Goal: Transaction & Acquisition: Obtain resource

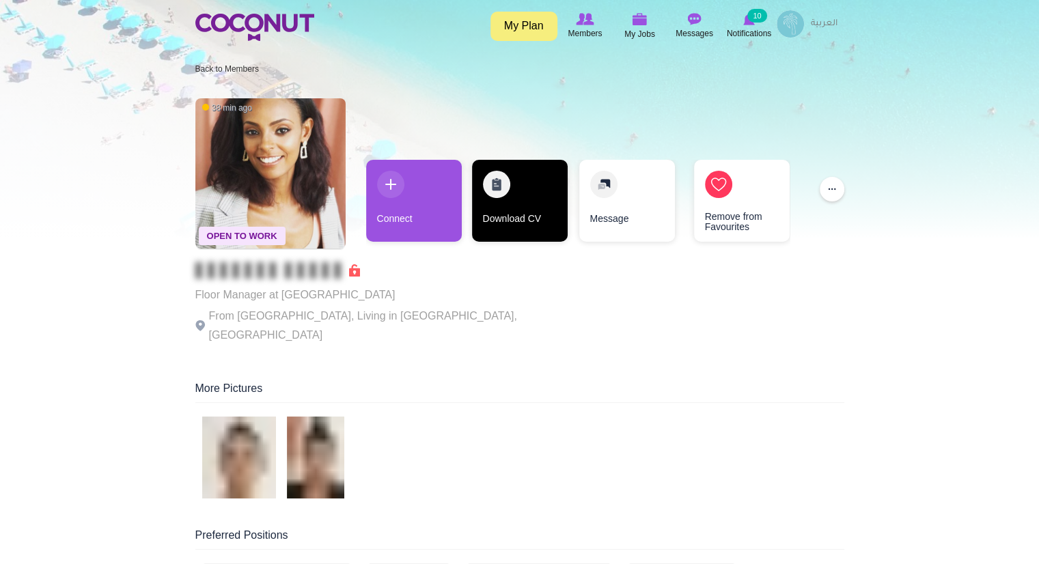
click at [497, 228] on link "Download CV" at bounding box center [520, 201] width 96 height 82
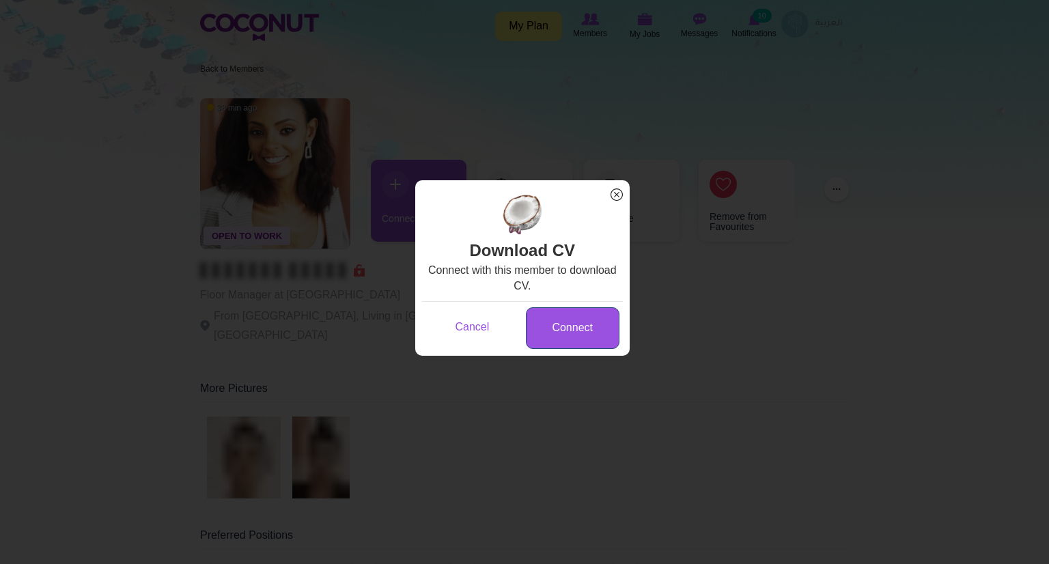
click at [557, 318] on link "Connect" at bounding box center [573, 328] width 94 height 42
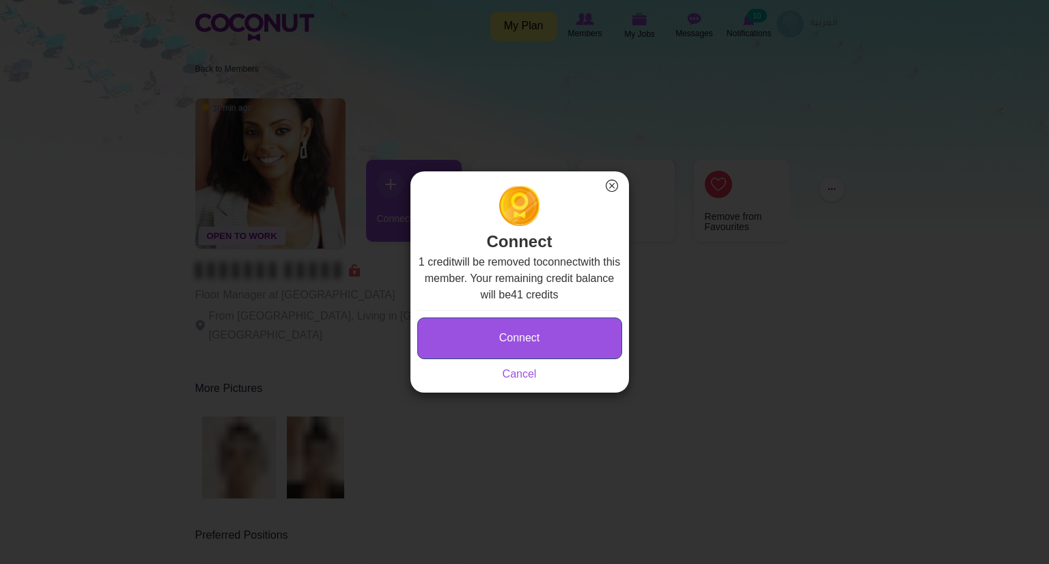
click at [533, 343] on button "Connect" at bounding box center [519, 339] width 205 height 42
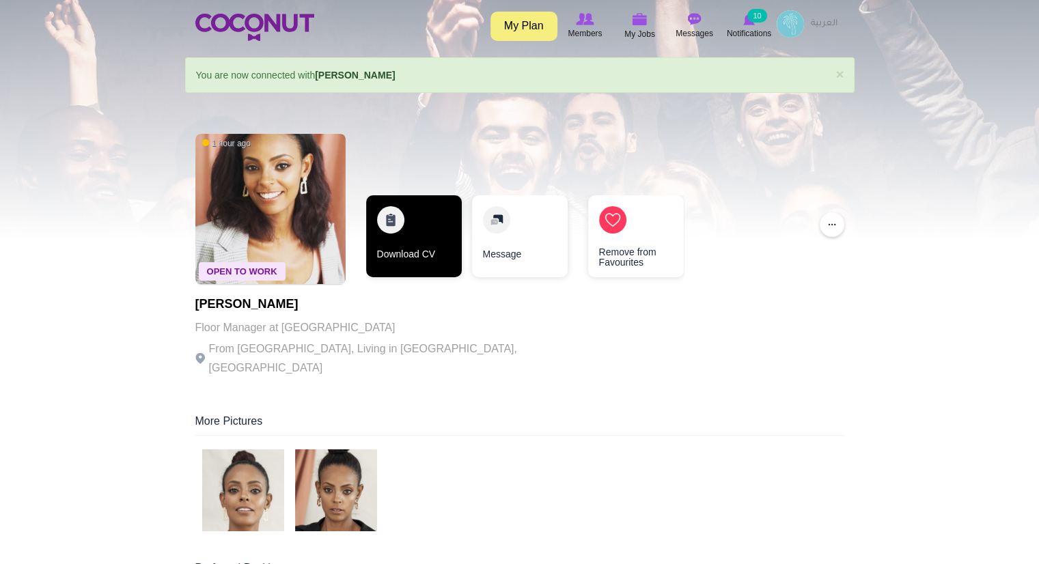
click at [412, 219] on link "Download CV" at bounding box center [414, 236] width 96 height 82
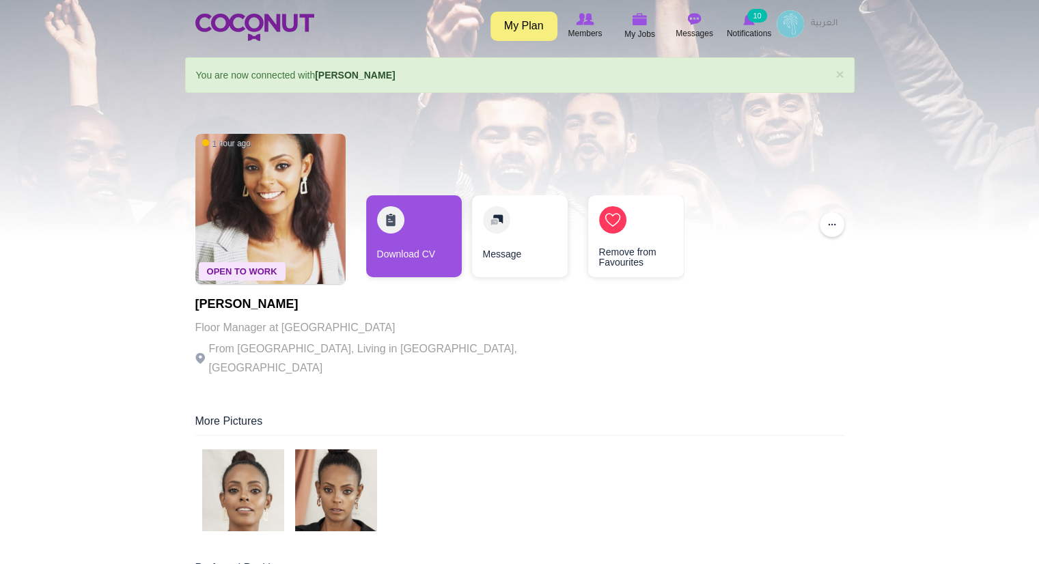
click at [797, 33] on img at bounding box center [790, 23] width 27 height 27
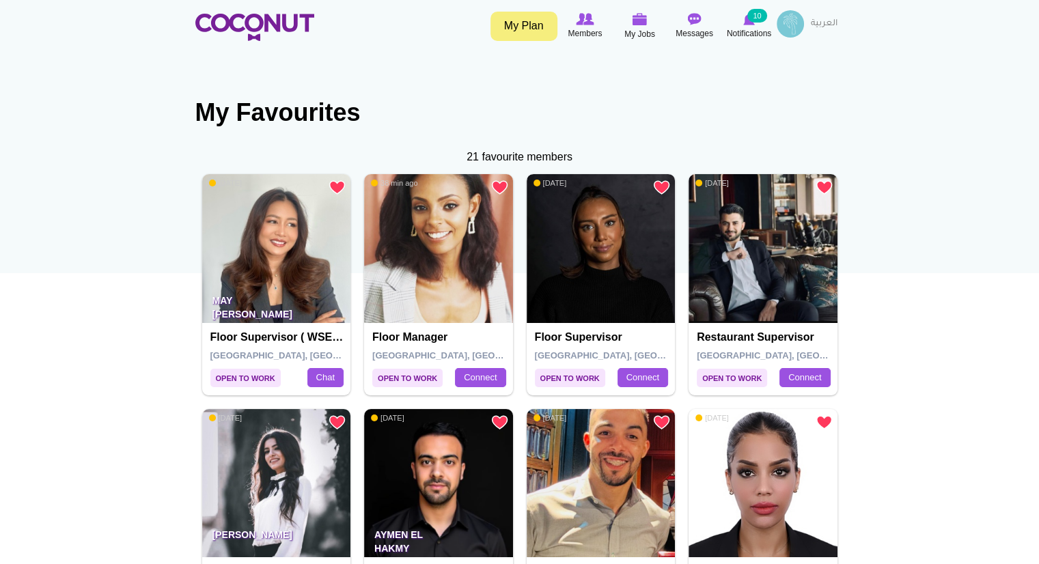
click at [630, 287] on img at bounding box center [601, 248] width 149 height 149
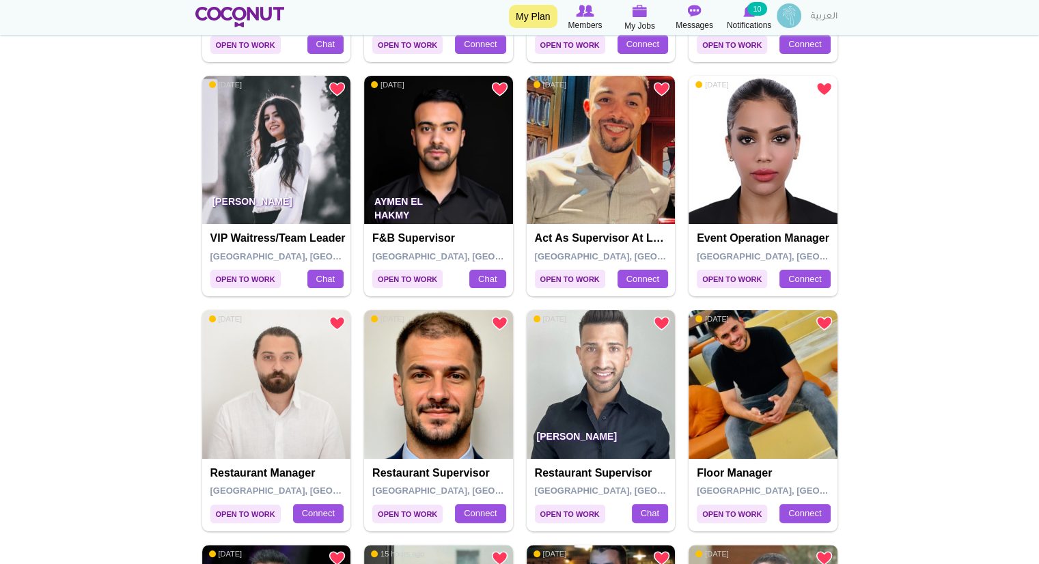
scroll to position [339, 0]
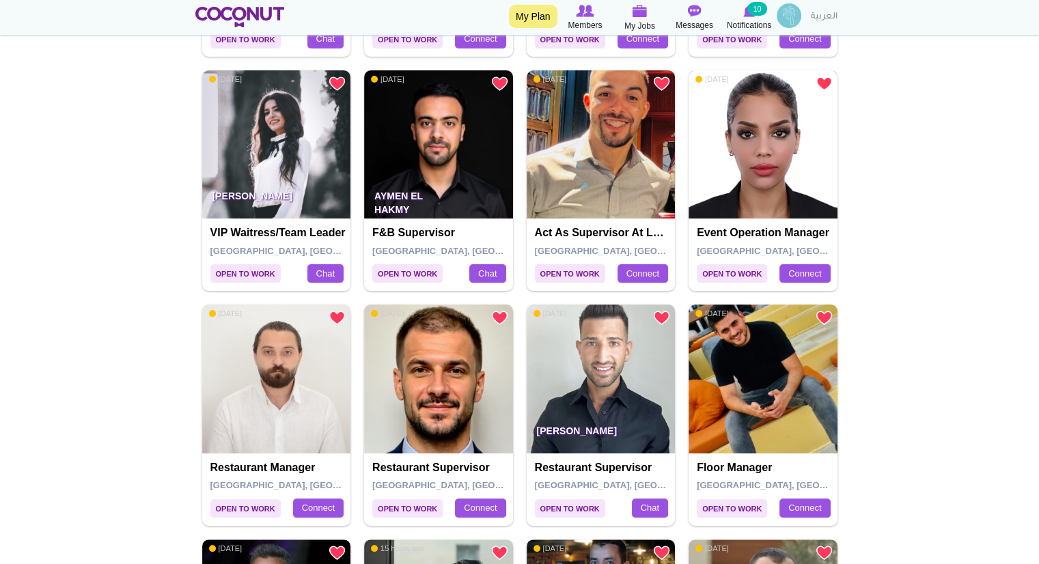
click at [784, 208] on img at bounding box center [763, 144] width 149 height 149
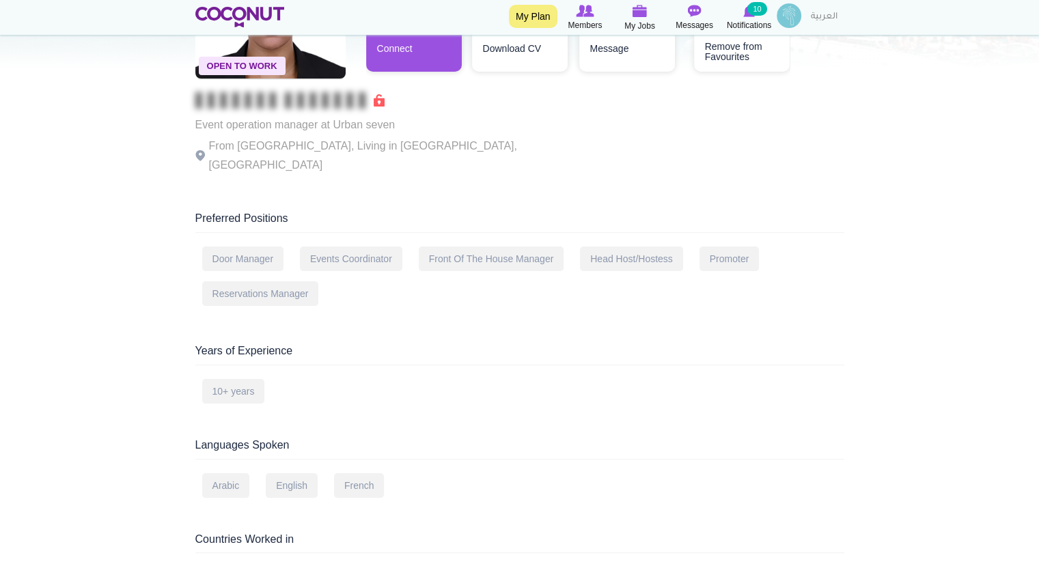
scroll to position [66, 0]
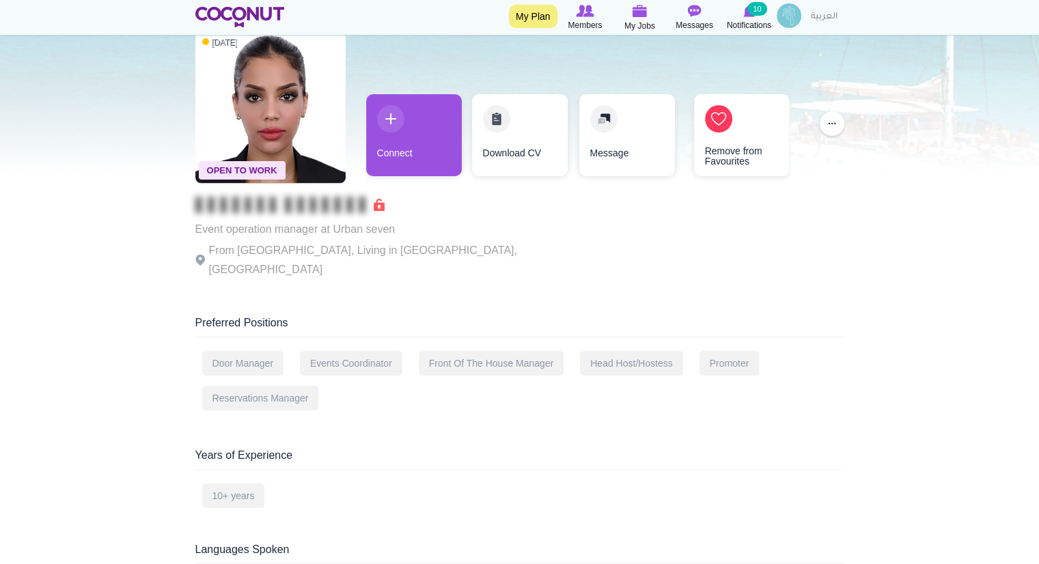
click at [779, 22] on img at bounding box center [789, 15] width 25 height 25
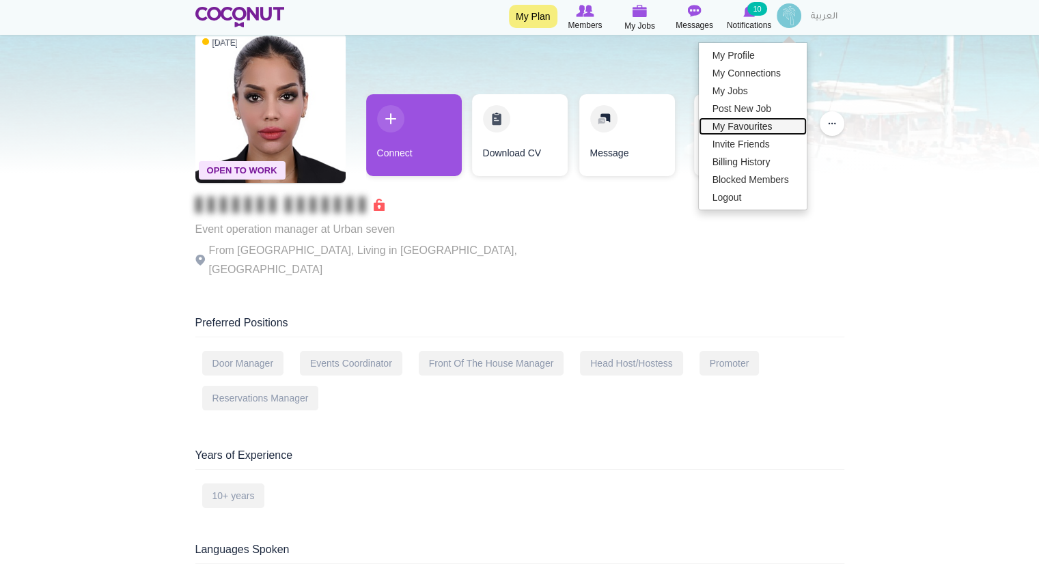
click at [730, 127] on link "My Favourites" at bounding box center [753, 126] width 108 height 18
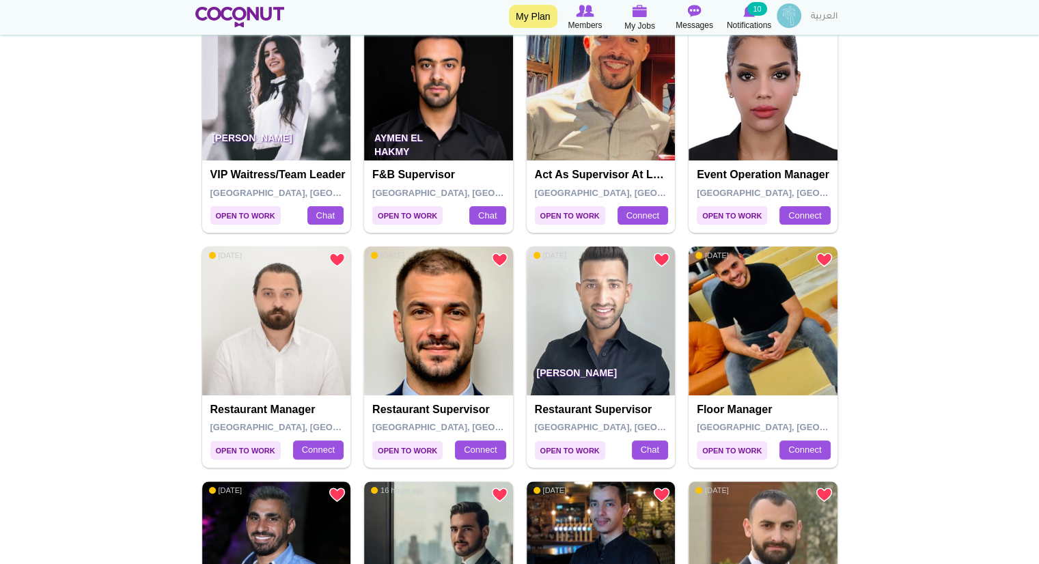
scroll to position [434, 0]
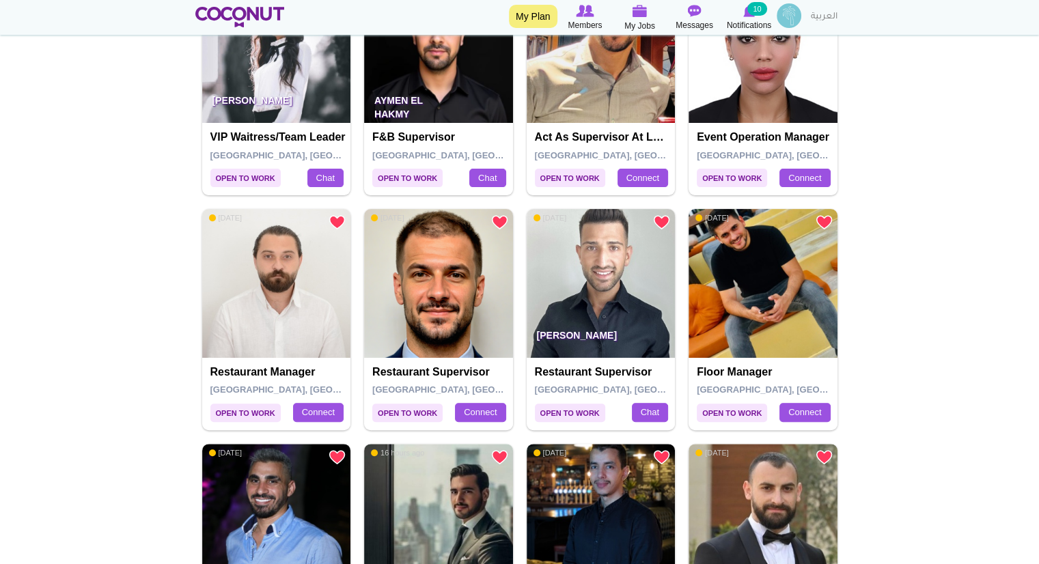
drag, startPoint x: 1043, startPoint y: 121, endPoint x: 1047, endPoint y: 249, distance: 127.8
click at [1038, 249] on html "Toggle navigation My Plan Members My Jobs Post a Job Messages Notifications 10 …" at bounding box center [519, 482] width 1039 height 1833
click at [286, 335] on img at bounding box center [276, 283] width 149 height 149
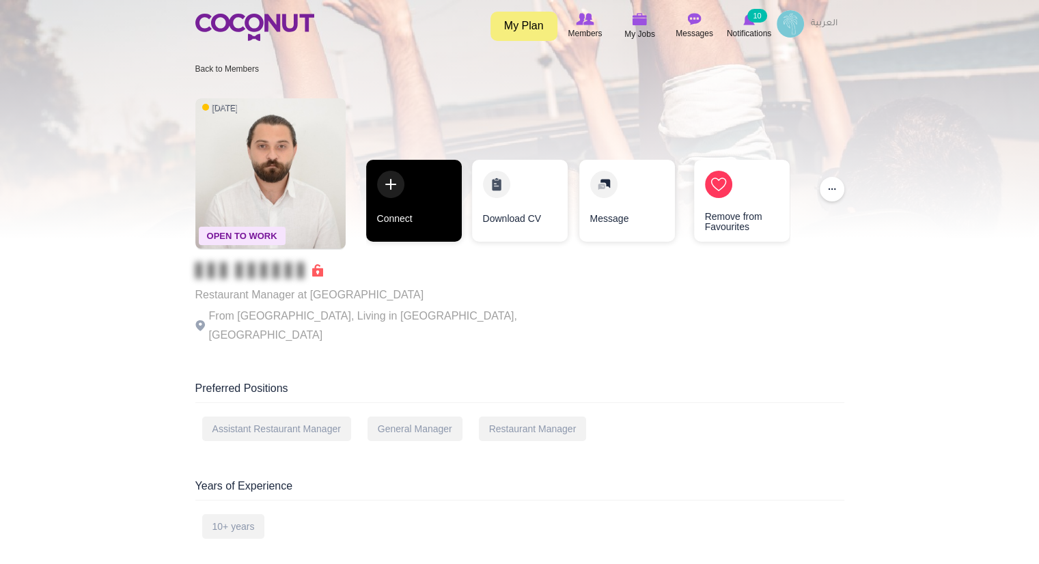
click at [399, 206] on link "Connect" at bounding box center [414, 201] width 96 height 82
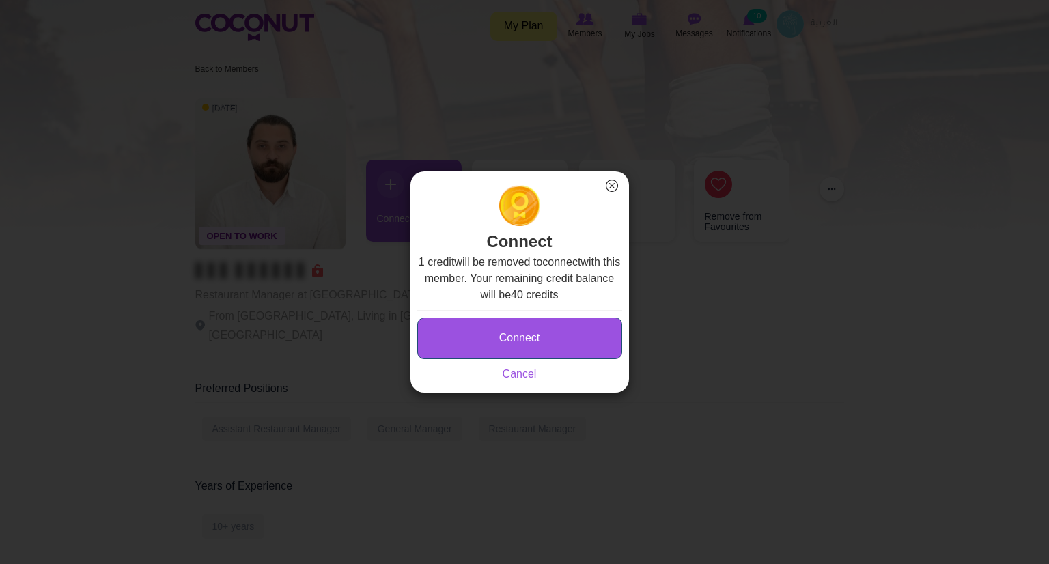
click at [492, 320] on button "Connect" at bounding box center [519, 339] width 205 height 42
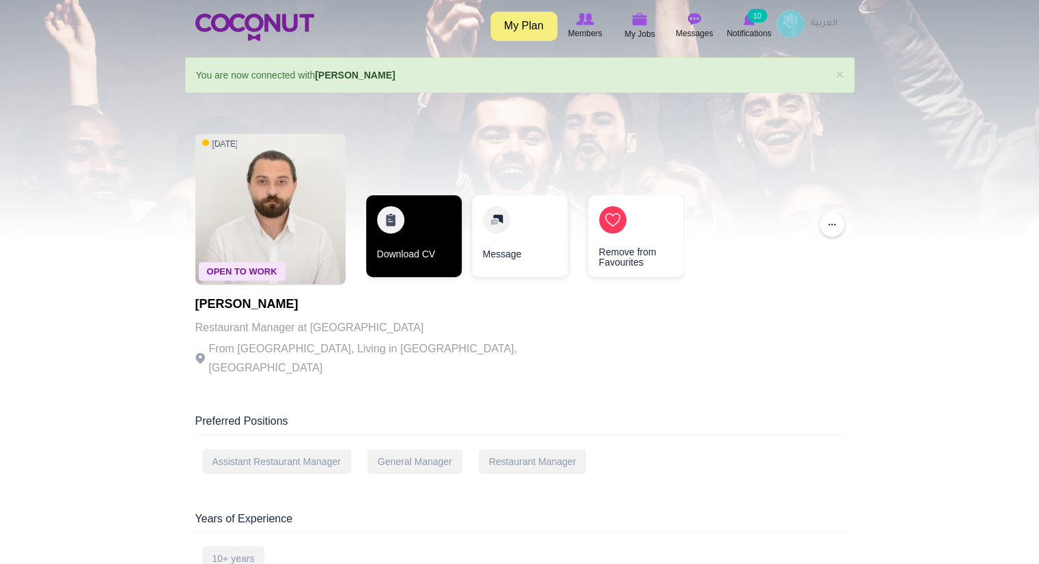
click at [426, 254] on link "Download CV" at bounding box center [414, 236] width 96 height 82
click at [394, 225] on link "Download CV" at bounding box center [414, 236] width 96 height 82
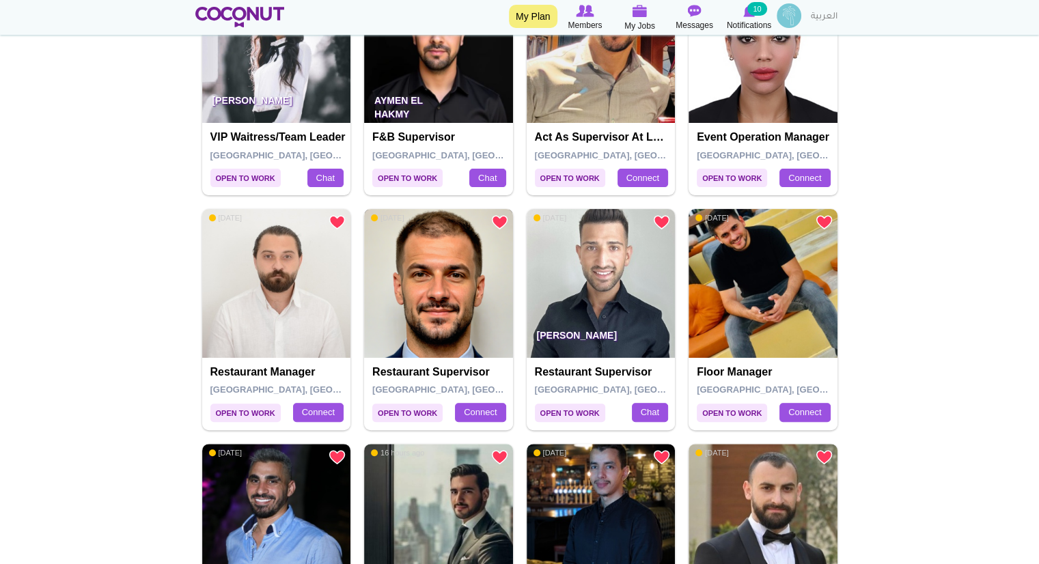
click at [437, 350] on img at bounding box center [438, 283] width 149 height 149
click at [597, 367] on h4 "Restaurant supervisor" at bounding box center [603, 372] width 136 height 12
click at [598, 337] on p "Ali Smaha" at bounding box center [601, 339] width 149 height 38
click at [581, 332] on p "Ali Smaha" at bounding box center [601, 339] width 149 height 38
click at [569, 375] on h4 "Restaurant supervisor" at bounding box center [603, 372] width 136 height 12
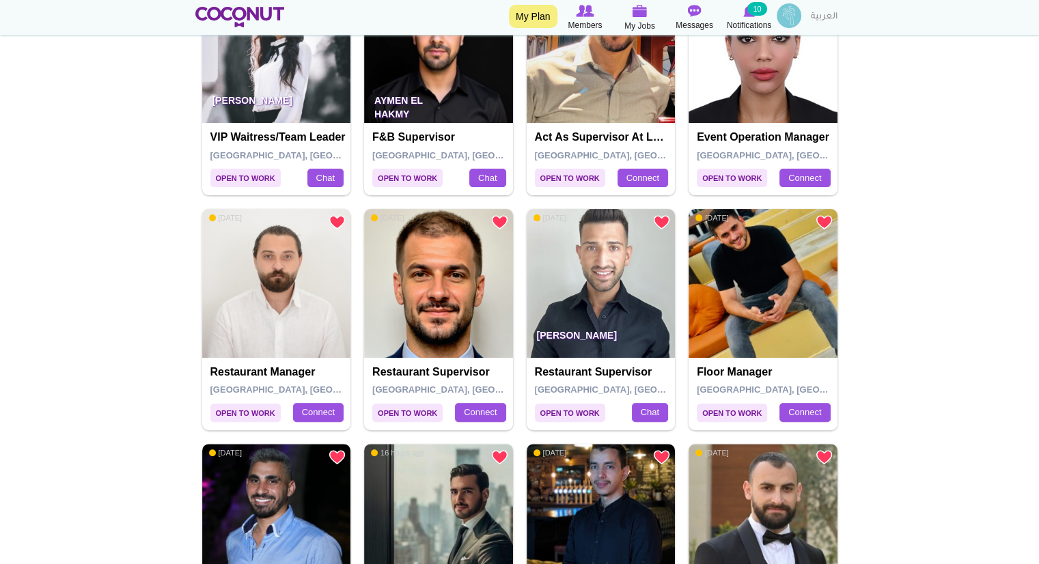
click at [566, 331] on p "[PERSON_NAME]" at bounding box center [601, 339] width 149 height 38
click at [471, 324] on img at bounding box center [438, 283] width 149 height 149
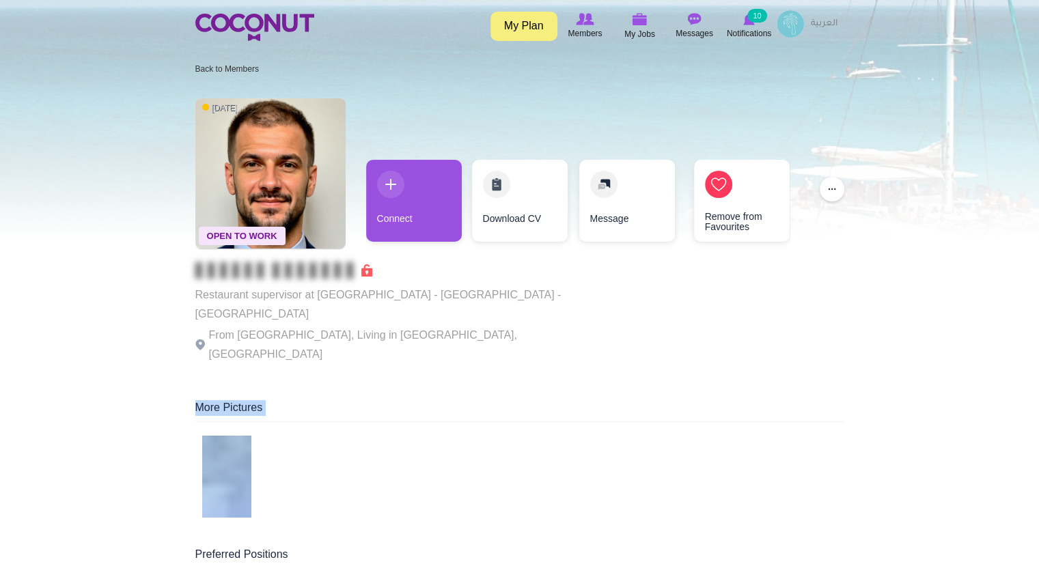
click at [615, 400] on div "More Pictures" at bounding box center [519, 411] width 649 height 22
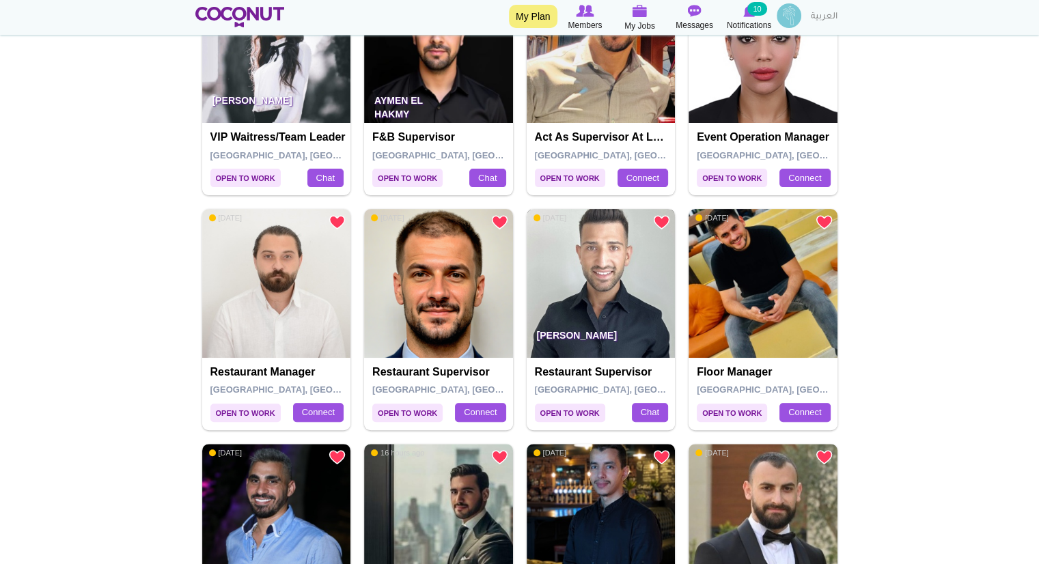
click at [581, 277] on img at bounding box center [601, 283] width 149 height 149
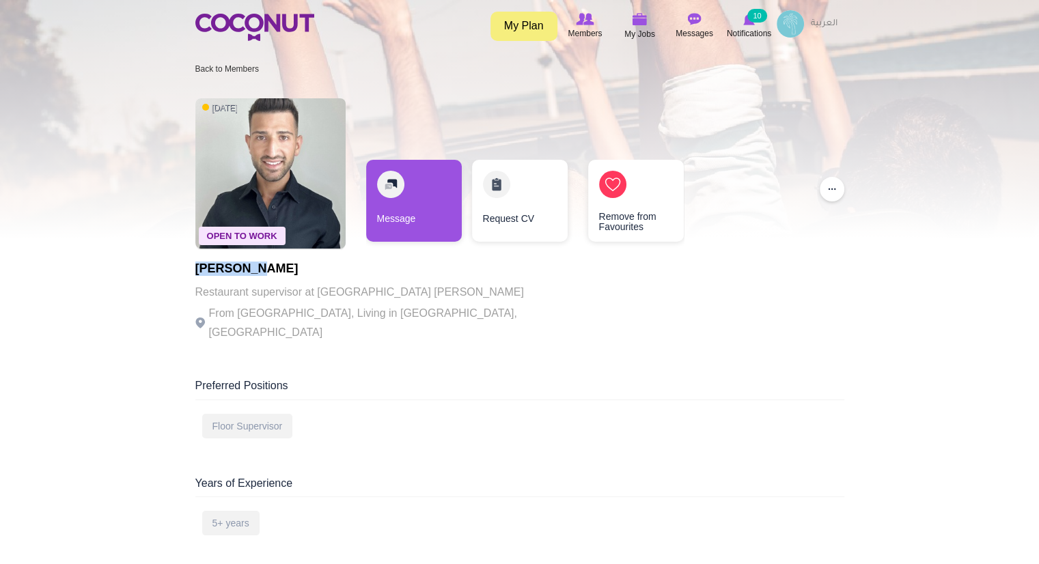
drag, startPoint x: 264, startPoint y: 268, endPoint x: 194, endPoint y: 268, distance: 70.4
click at [195, 268] on h1 "[PERSON_NAME]" at bounding box center [383, 269] width 376 height 14
copy h1 "[PERSON_NAME]"
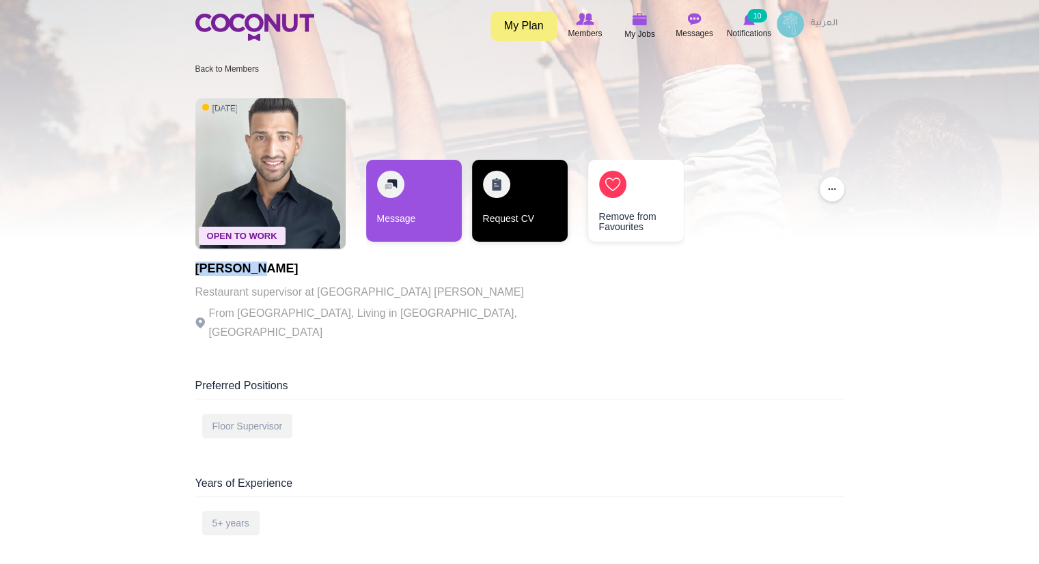
click at [533, 206] on link "Request CV" at bounding box center [520, 201] width 96 height 82
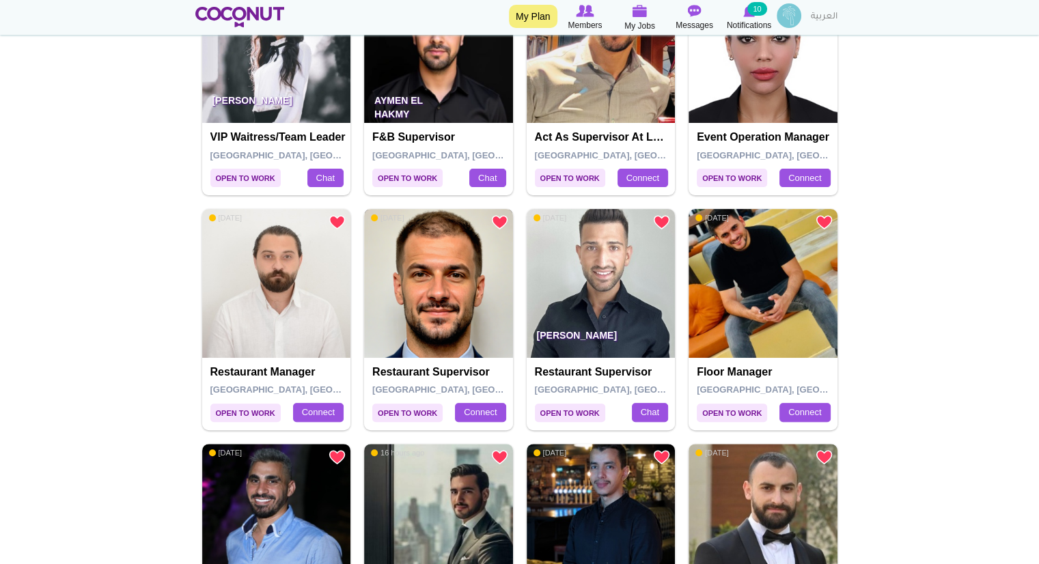
click at [421, 328] on img at bounding box center [438, 283] width 149 height 149
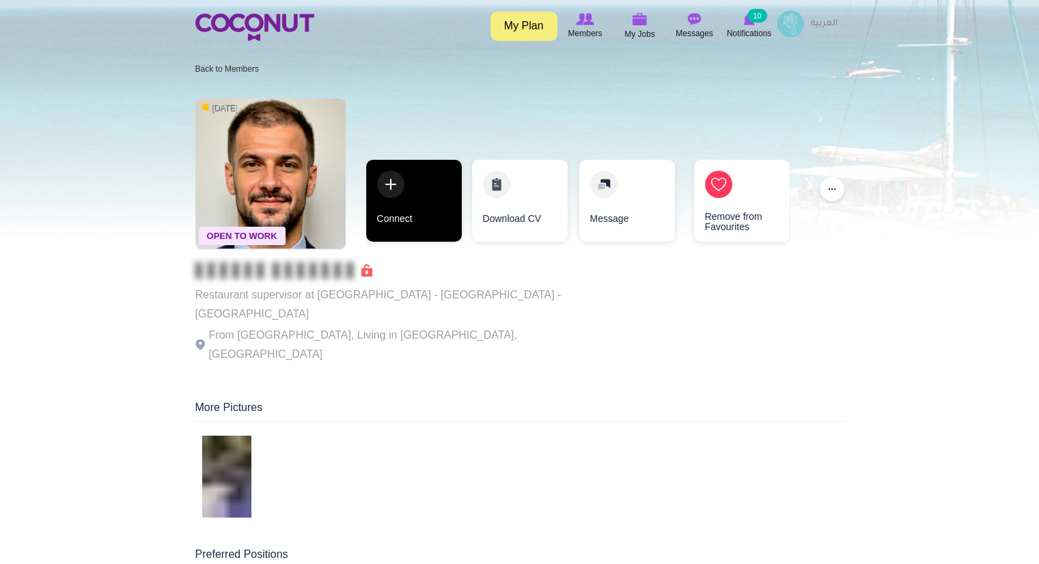
click at [396, 211] on link "Connect" at bounding box center [414, 201] width 96 height 82
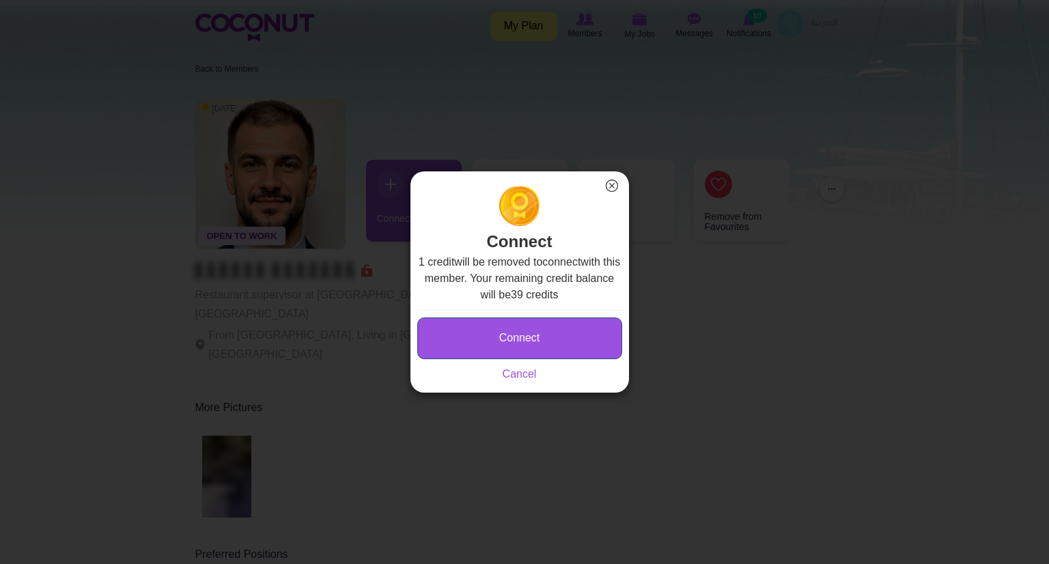
click at [486, 335] on button "Connect" at bounding box center [519, 339] width 205 height 42
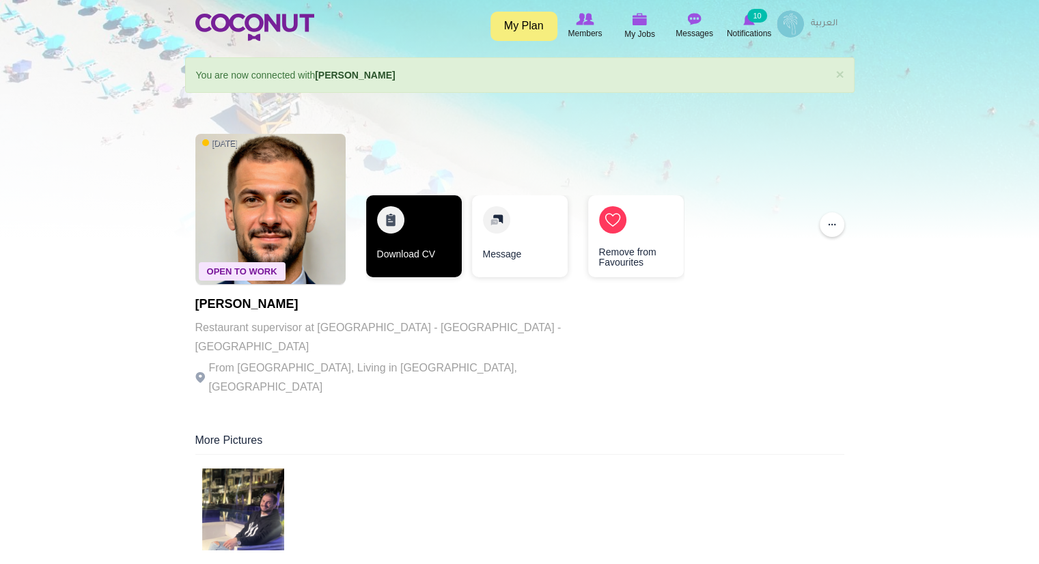
click at [407, 230] on link "Download CV" at bounding box center [414, 236] width 96 height 82
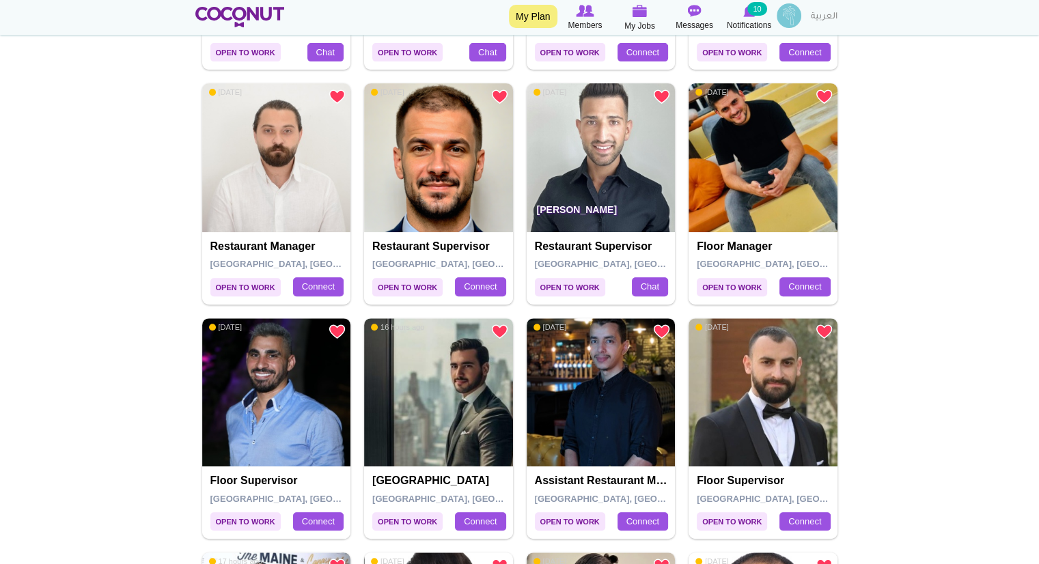
scroll to position [566, 0]
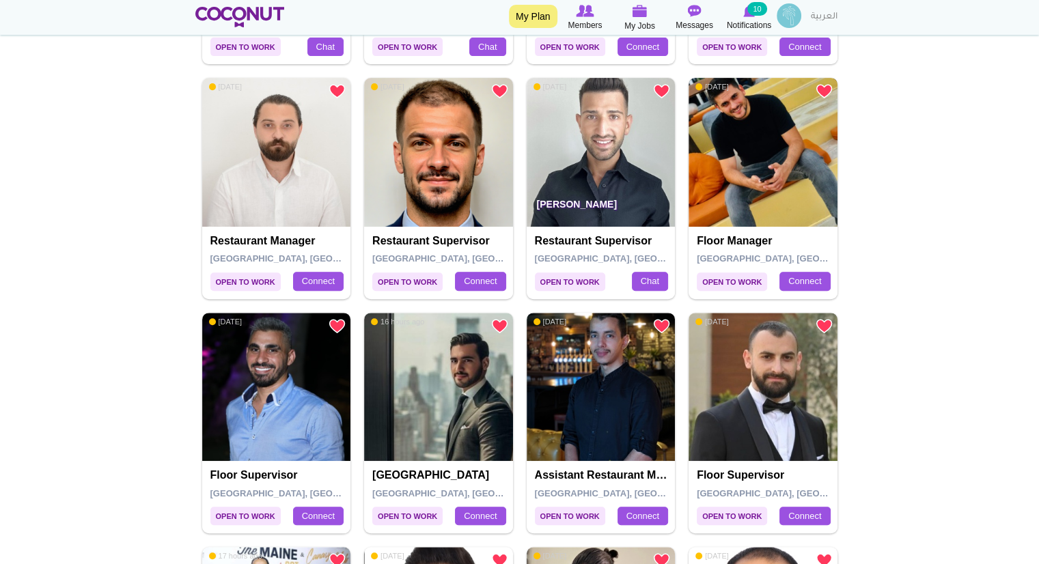
click at [756, 205] on img at bounding box center [763, 152] width 149 height 149
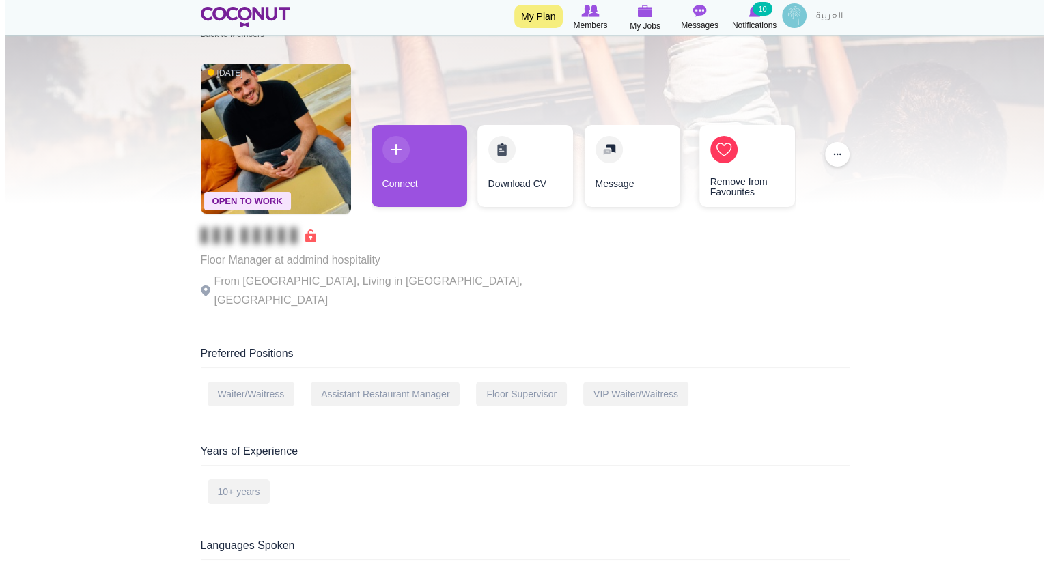
scroll to position [33, 0]
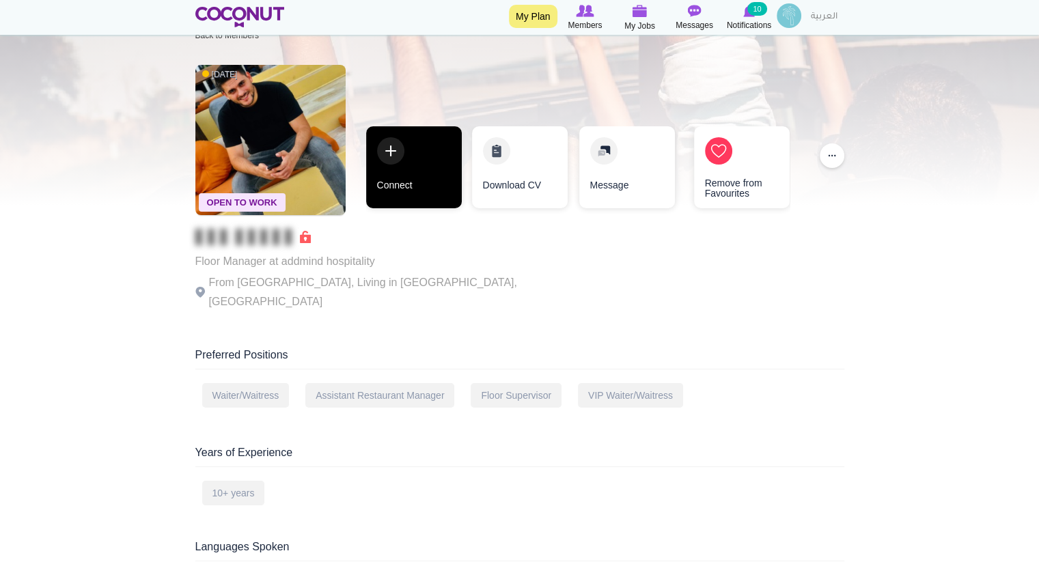
click at [448, 185] on link "Connect" at bounding box center [414, 167] width 96 height 82
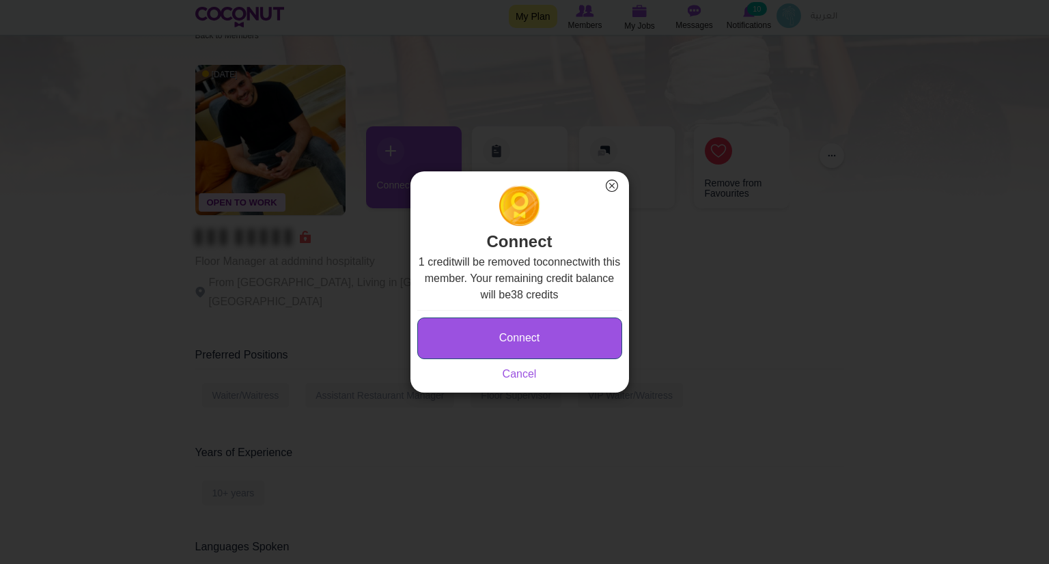
click at [501, 356] on button "Connect" at bounding box center [519, 339] width 205 height 42
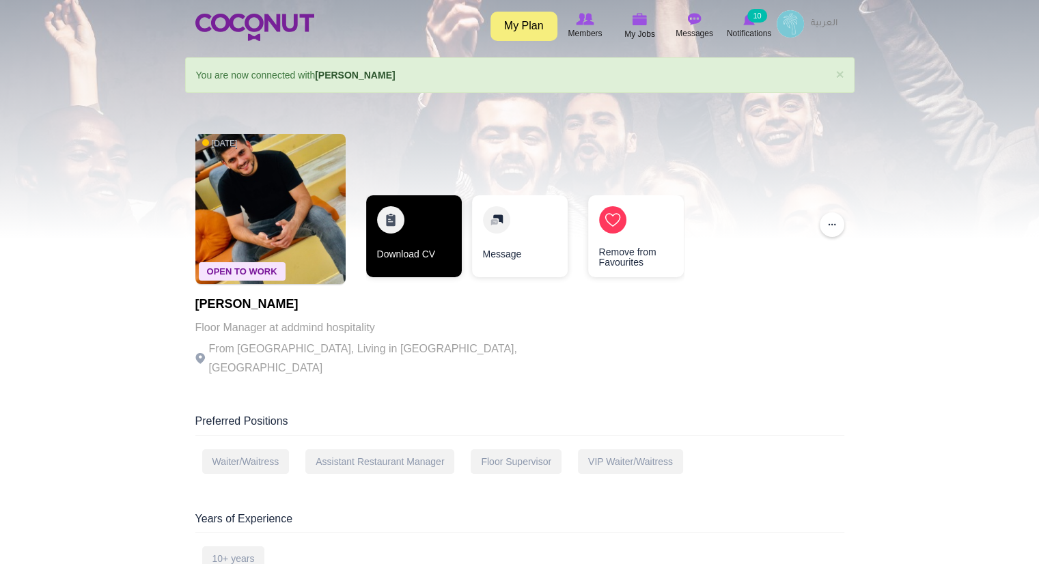
click at [443, 252] on link "Download CV" at bounding box center [414, 236] width 96 height 82
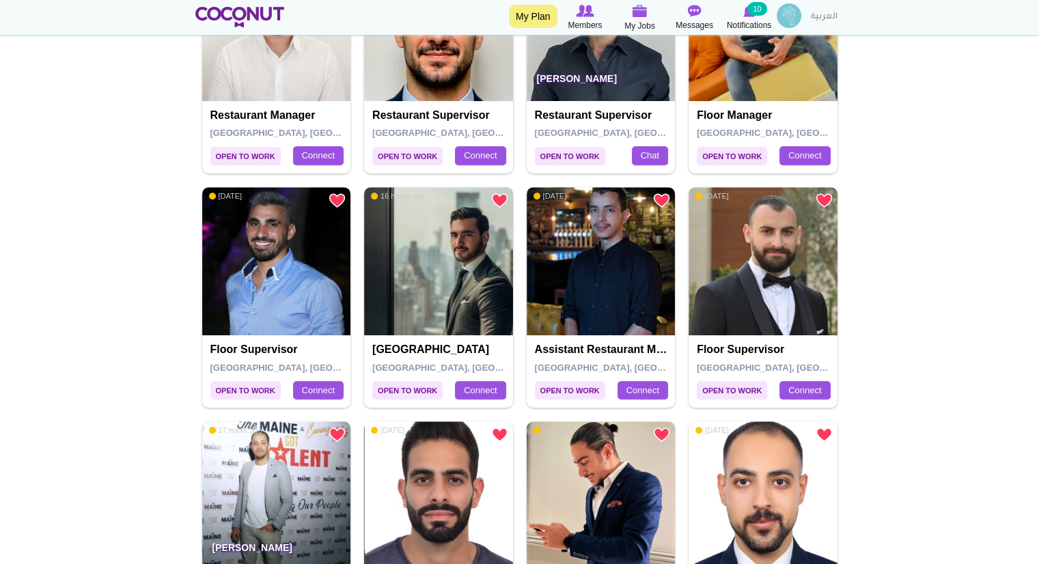
scroll to position [689, 0]
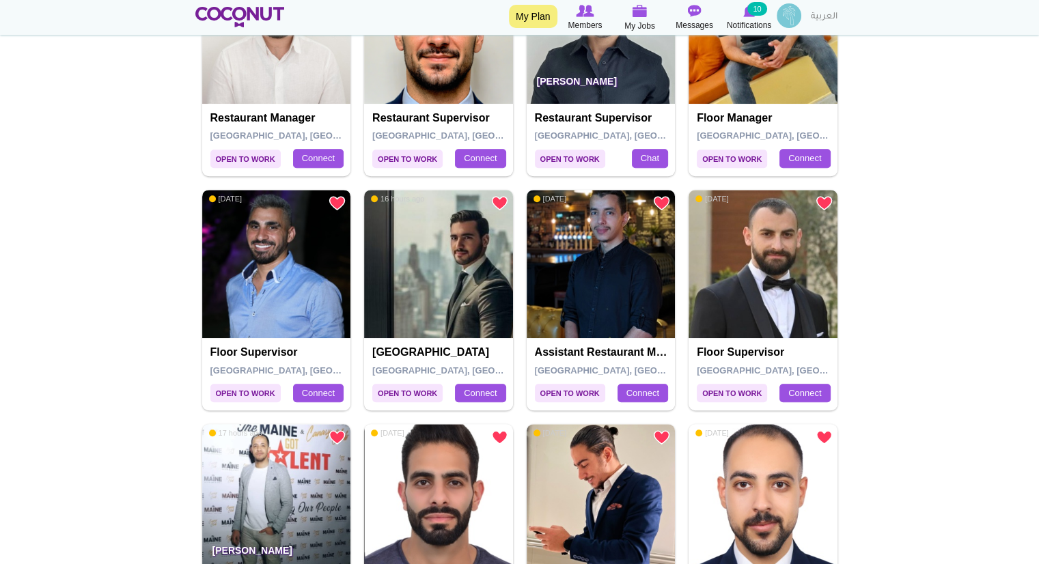
click at [328, 299] on img at bounding box center [276, 264] width 149 height 149
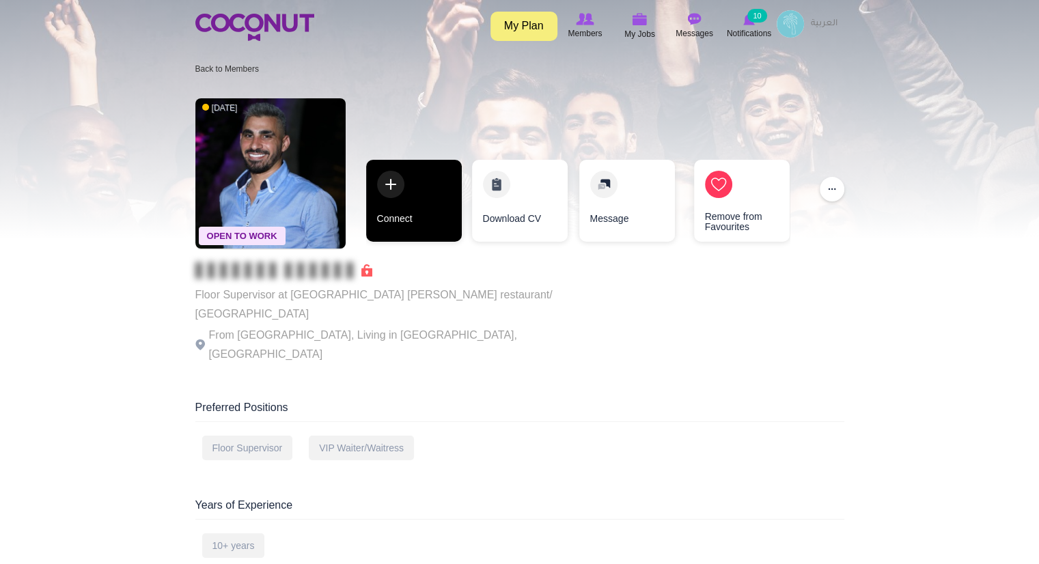
click at [417, 212] on link "Connect" at bounding box center [414, 201] width 96 height 82
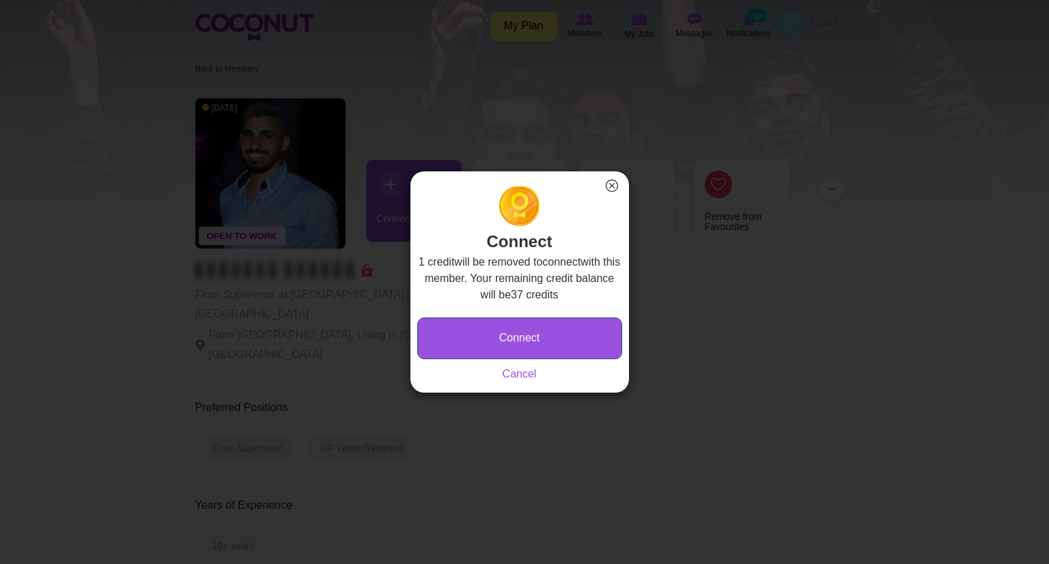
click at [490, 338] on button "Connect" at bounding box center [519, 339] width 205 height 42
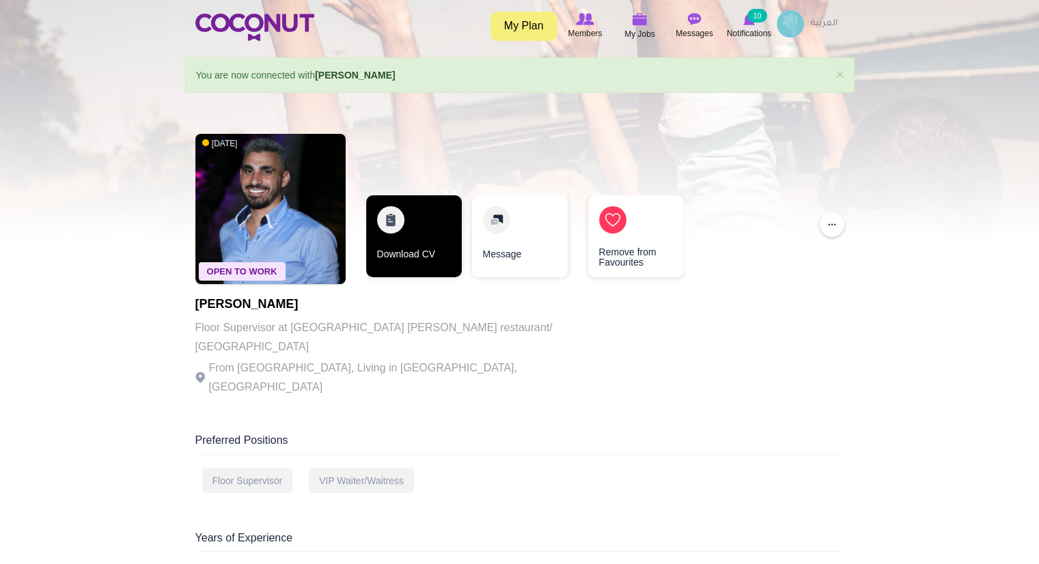
click at [402, 219] on link "Download CV" at bounding box center [414, 236] width 96 height 82
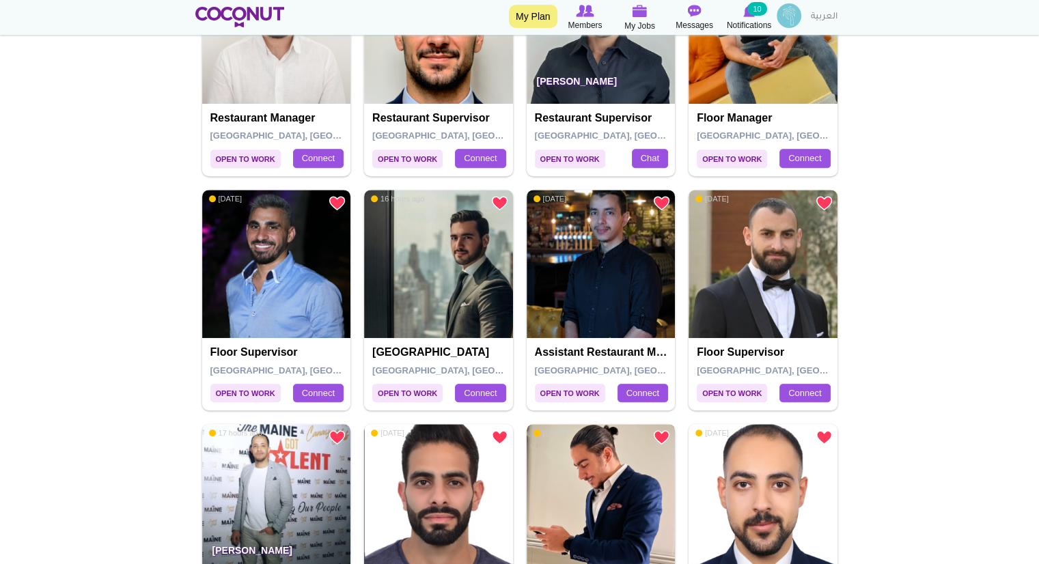
click at [566, 500] on img at bounding box center [601, 498] width 149 height 149
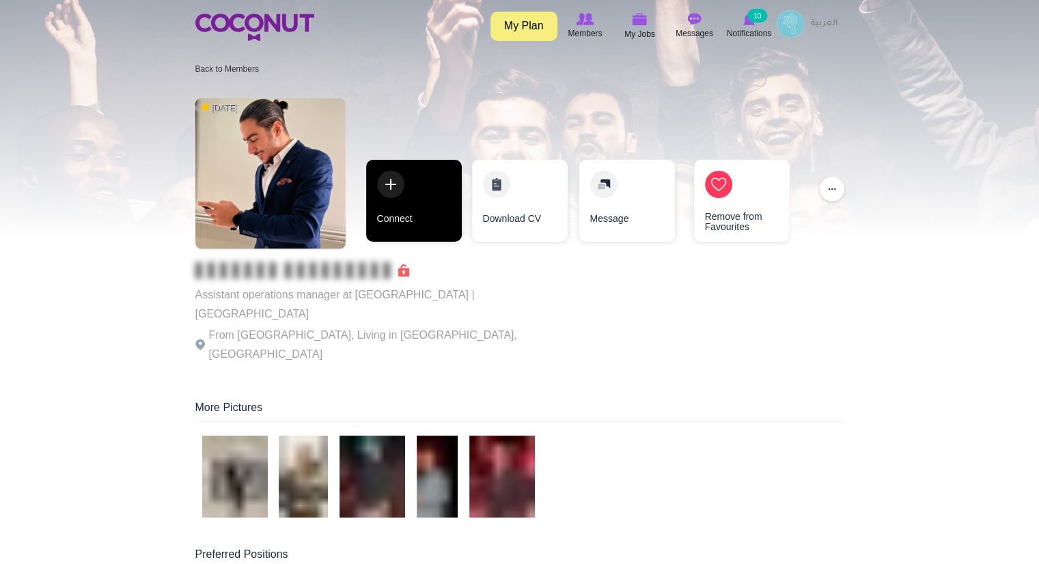
click at [432, 217] on link "Connect" at bounding box center [414, 201] width 96 height 82
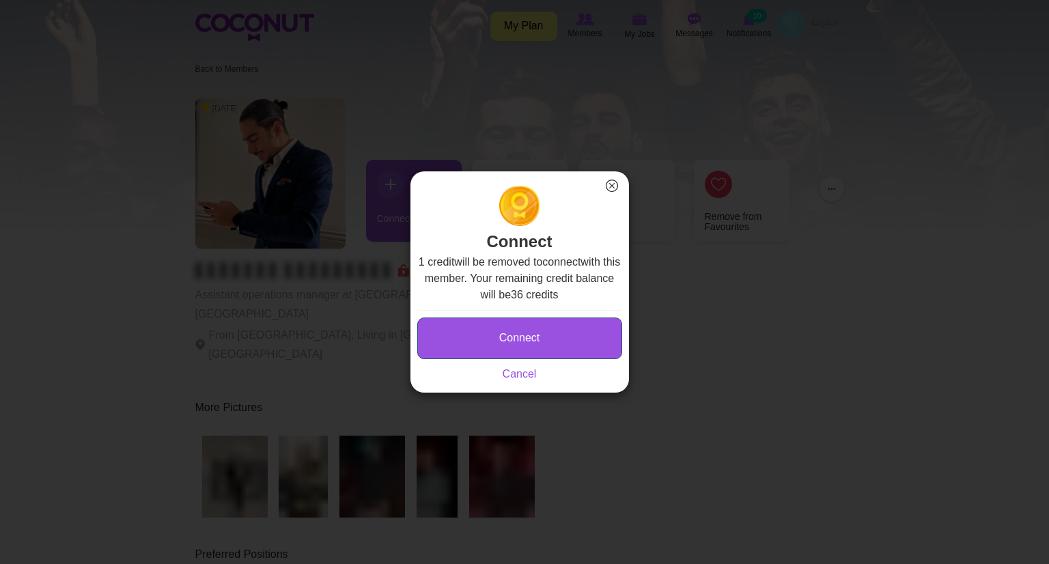
click at [487, 349] on button "Connect" at bounding box center [519, 339] width 205 height 42
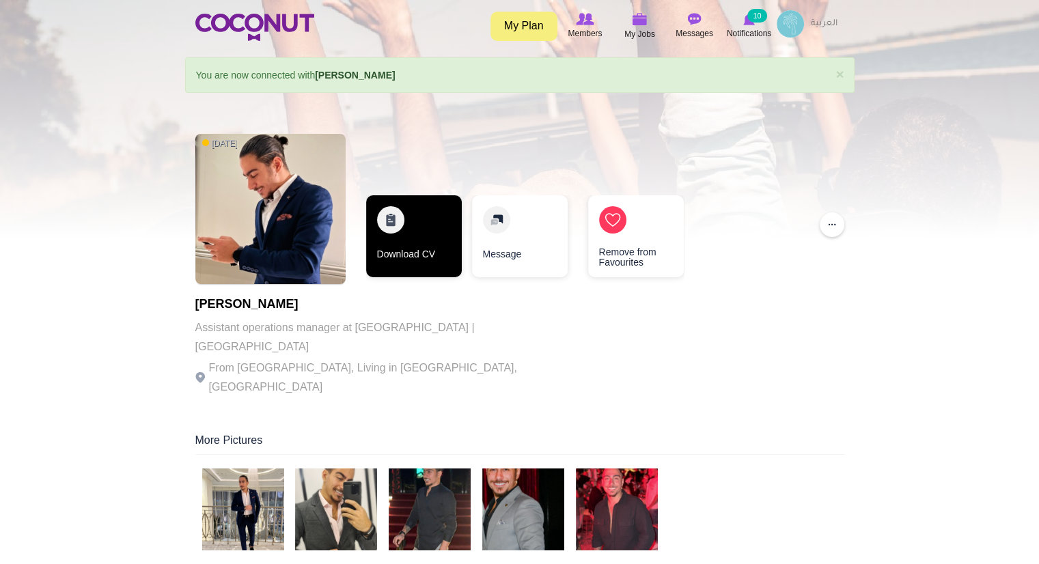
click at [435, 241] on link "Download CV" at bounding box center [414, 236] width 96 height 82
